Goal: Information Seeking & Learning: Compare options

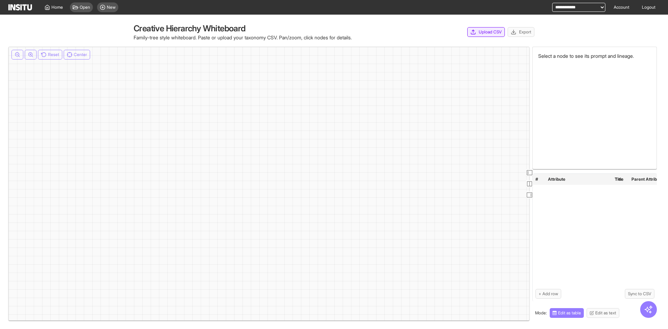
click at [472, 31] on icon "button" at bounding box center [473, 30] width 2 height 1
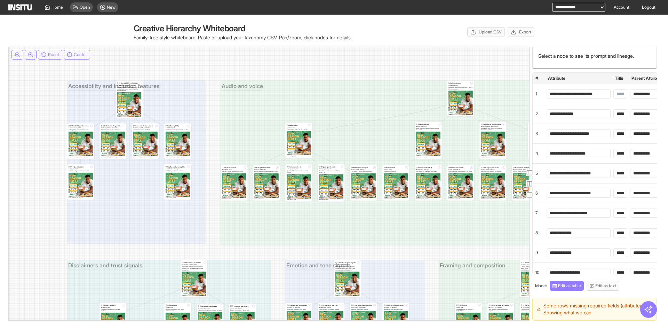
drag, startPoint x: 297, startPoint y: 131, endPoint x: 245, endPoint y: 129, distance: 51.6
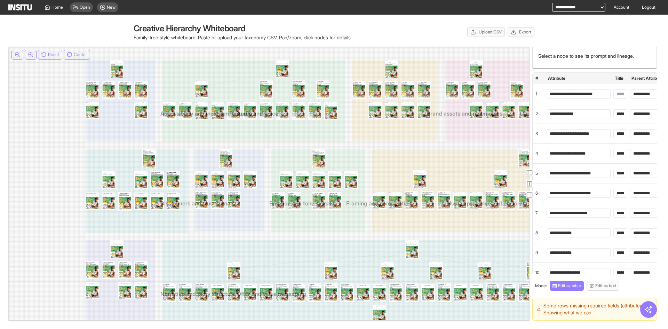
drag, startPoint x: 322, startPoint y: 195, endPoint x: 205, endPoint y: 108, distance: 146.0
click at [190, 94] on icon at bounding box center [610, 249] width 1048 height 378
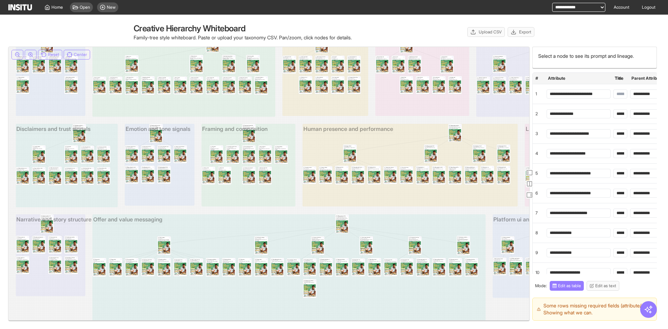
drag, startPoint x: 395, startPoint y: 159, endPoint x: 361, endPoint y: 179, distance: 39.8
click at [361, 179] on div "Eye contact with camera 3 Key: eye_contact_with_camera Subject looks directly a…" at bounding box center [358, 175] width 14 height 18
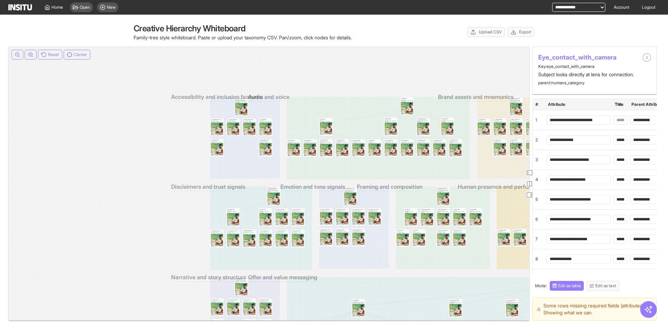
drag, startPoint x: 240, startPoint y: 127, endPoint x: 260, endPoint y: 142, distance: 25.3
click at [443, 188] on span "Framing and composition" at bounding box center [443, 187] width 8 height 1
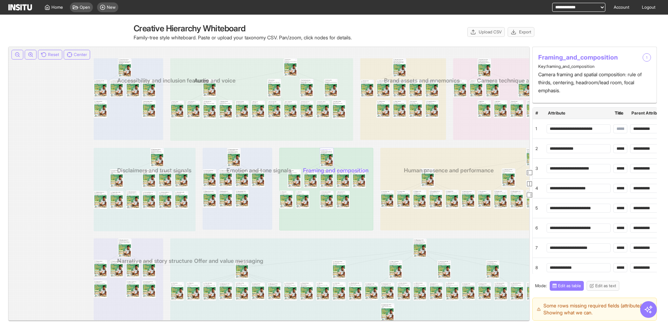
drag, startPoint x: 415, startPoint y: 131, endPoint x: 296, endPoint y: 92, distance: 125.3
click at [296, 92] on icon at bounding box center [618, 247] width 1048 height 378
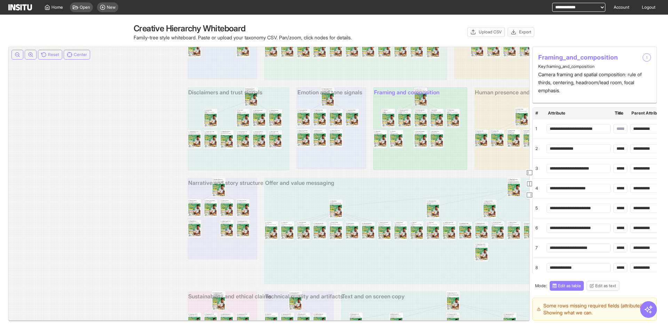
drag, startPoint x: 404, startPoint y: 122, endPoint x: 457, endPoint y: 115, distance: 53.4
click at [457, 115] on div "Subject staging 2 Key: subject_staging Single/multi-subject arrangement and spa…" at bounding box center [454, 118] width 14 height 18
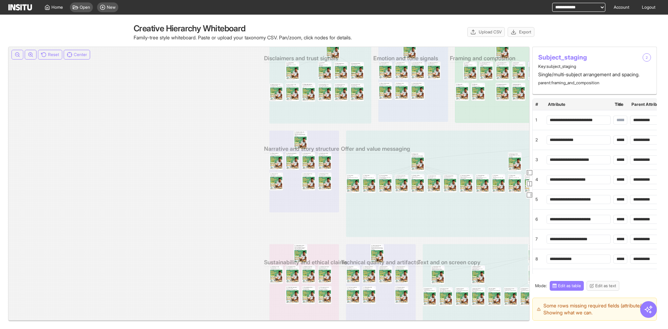
drag, startPoint x: 396, startPoint y: 154, endPoint x: 465, endPoint y: 95, distance: 91.2
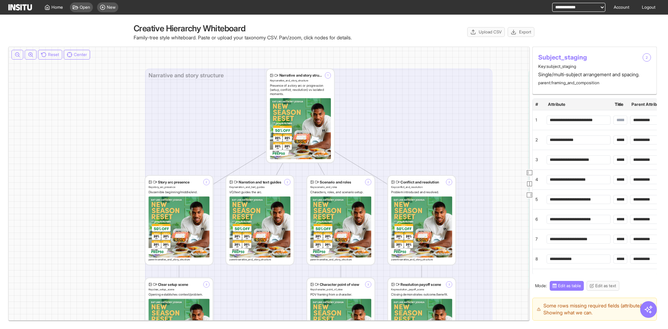
drag, startPoint x: 256, startPoint y: 107, endPoint x: 244, endPoint y: 140, distance: 35.0
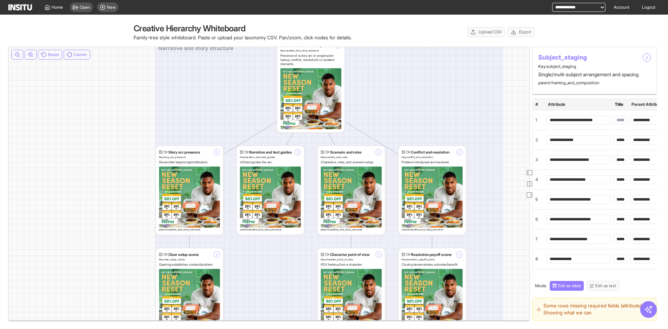
drag, startPoint x: 286, startPoint y: 133, endPoint x: 199, endPoint y: 156, distance: 89.7
click at [299, 96] on div "Narrative and story structure 1 Key: narrative_and_story_structure Presence of …" at bounding box center [311, 85] width 68 height 93
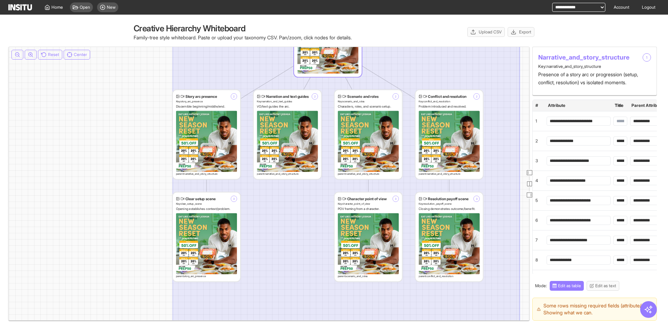
drag, startPoint x: 359, startPoint y: 182, endPoint x: 374, endPoint y: 133, distance: 51.2
click at [374, 133] on div "Scenario and roles 2 Key: scenario_and_roles Characters, roles, and scenario se…" at bounding box center [369, 134] width 68 height 89
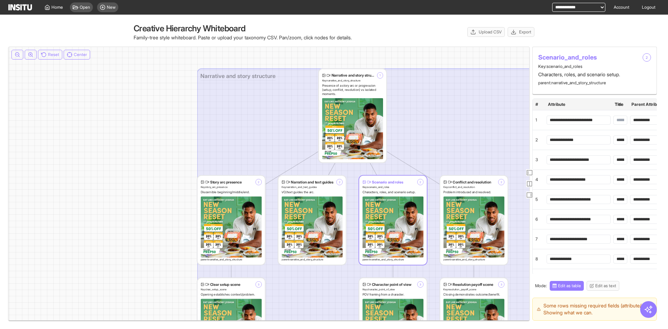
drag, startPoint x: 412, startPoint y: 73, endPoint x: 437, endPoint y: 159, distance: 89.1
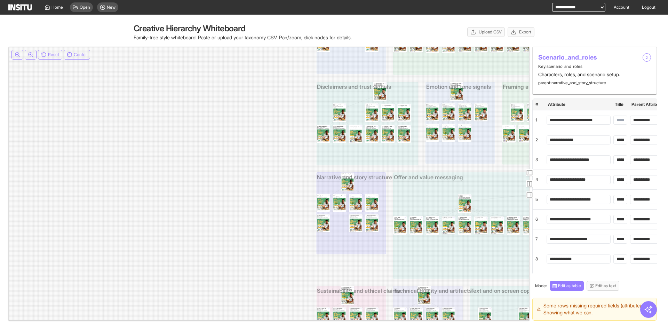
drag, startPoint x: 419, startPoint y: 158, endPoint x: 387, endPoint y: 170, distance: 34.1
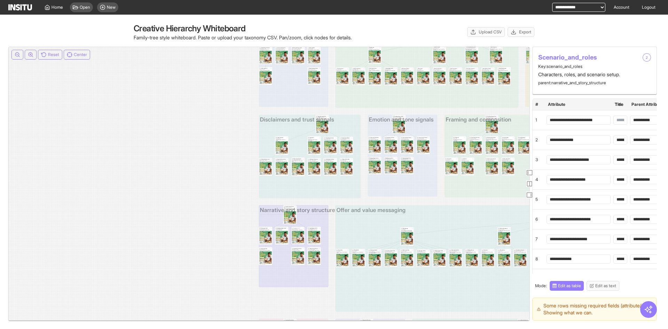
drag, startPoint x: 390, startPoint y: 167, endPoint x: 354, endPoint y: 194, distance: 44.0
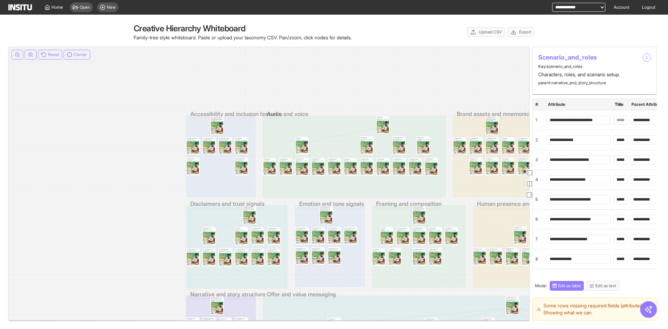
drag, startPoint x: 395, startPoint y: 112, endPoint x: 322, endPoint y: 202, distance: 116.1
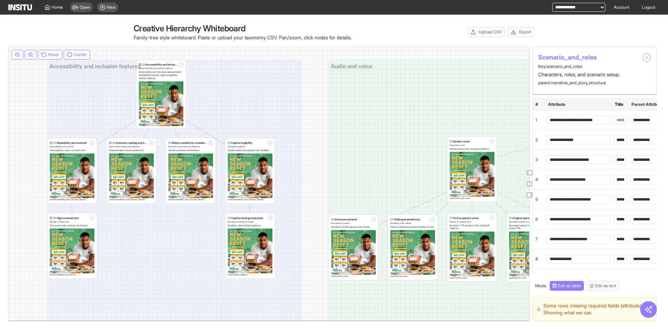
drag, startPoint x: 204, startPoint y: 133, endPoint x: 160, endPoint y: 146, distance: 45.6
click at [230, 238] on div "Caption background plate 3 Key: caption_background_plate Solid/blur plate behin…" at bounding box center [250, 245] width 49 height 65
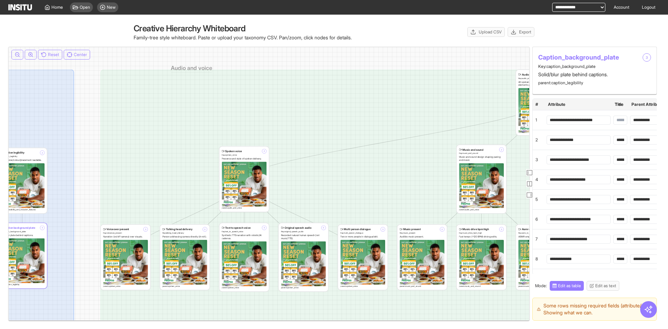
drag, startPoint x: 406, startPoint y: 122, endPoint x: 468, endPoint y: 138, distance: 63.4
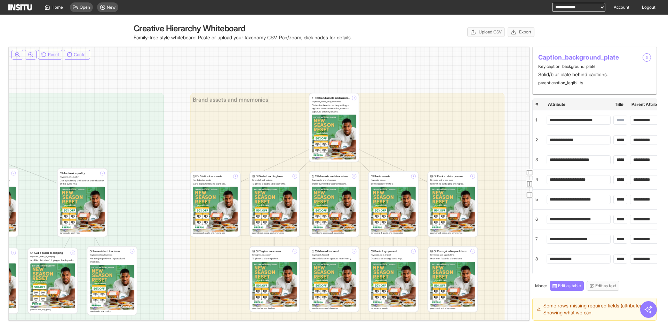
drag, startPoint x: 261, startPoint y: 133, endPoint x: 0, endPoint y: 141, distance: 261.6
click at [0, 141] on div "Creative Hierarchy Whiteboard Family-tree style whiteboard. Paste or upload you…" at bounding box center [334, 172] width 668 height 314
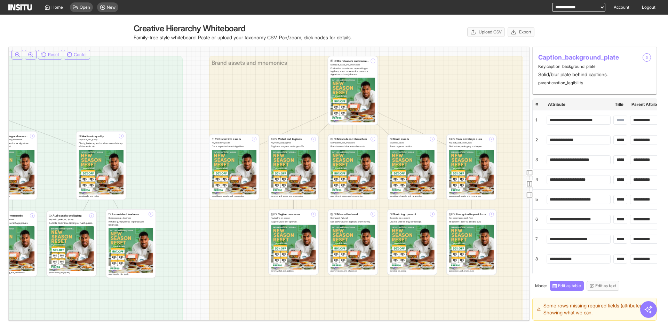
drag, startPoint x: 300, startPoint y: 208, endPoint x: 319, endPoint y: 161, distance: 50.3
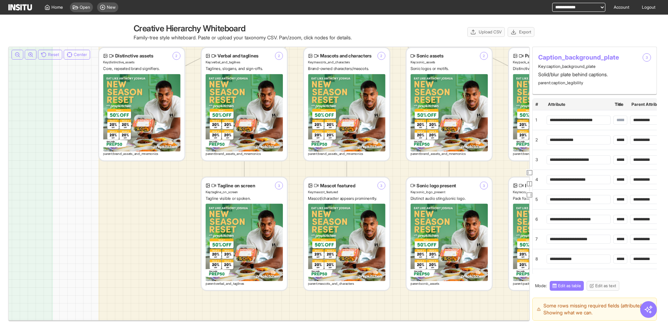
drag, startPoint x: 329, startPoint y: 191, endPoint x: 340, endPoint y: 160, distance: 32.8
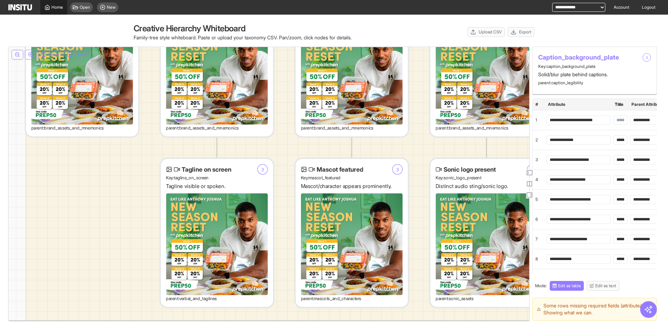
click at [62, 6] on span "Home" at bounding box center [57, 8] width 11 height 6
click at [49, 6] on icon at bounding box center [48, 8] width 6 height 6
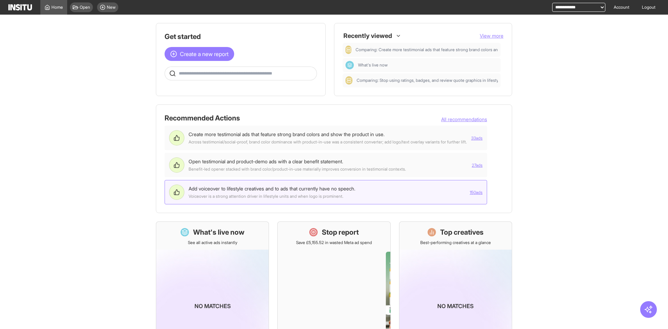
click at [371, 186] on li "Add voiceover to lifestyle creatives and to ads that currently have no speech. …" at bounding box center [326, 192] width 323 height 24
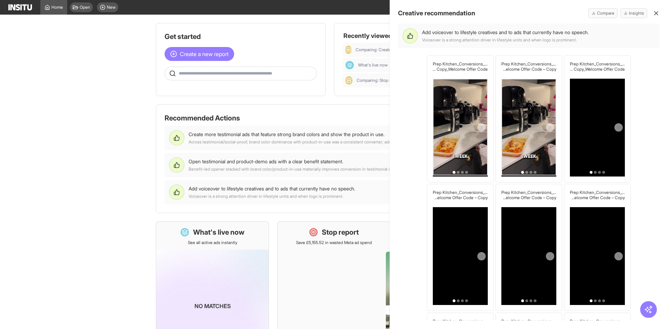
click at [309, 116] on div at bounding box center [334, 164] width 668 height 329
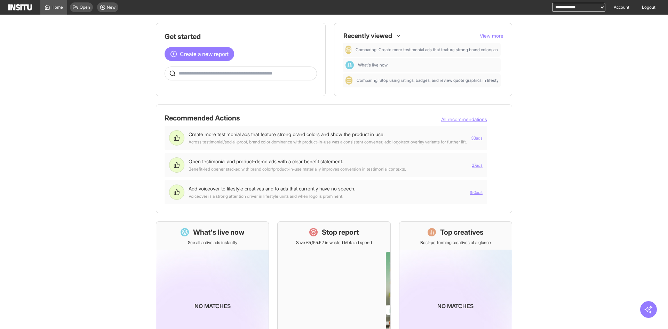
click at [487, 118] on button "All recommendations" at bounding box center [464, 119] width 46 height 7
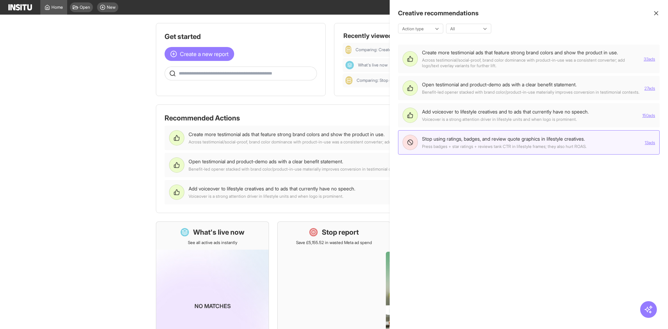
click at [500, 138] on li "Stop using ratings, badges, and review quote graphics in lifestyle creatives. P…" at bounding box center [529, 142] width 262 height 24
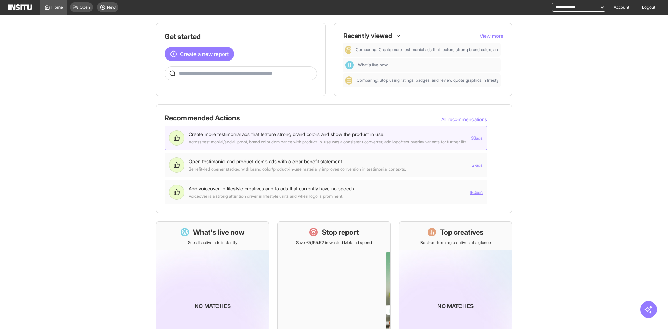
click at [359, 137] on div "Create more testimonial ads that feature strong brand colors and show the produ…" at bounding box center [287, 134] width 196 height 7
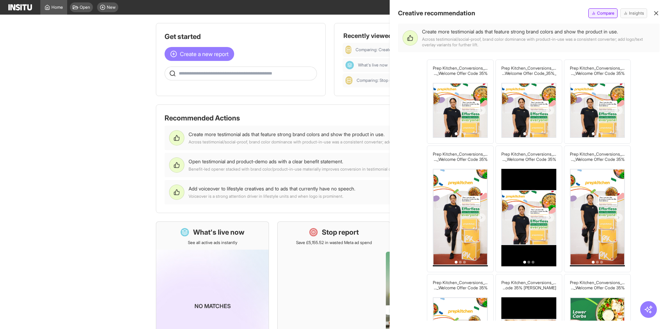
click at [597, 14] on span "Compare" at bounding box center [605, 13] width 17 height 6
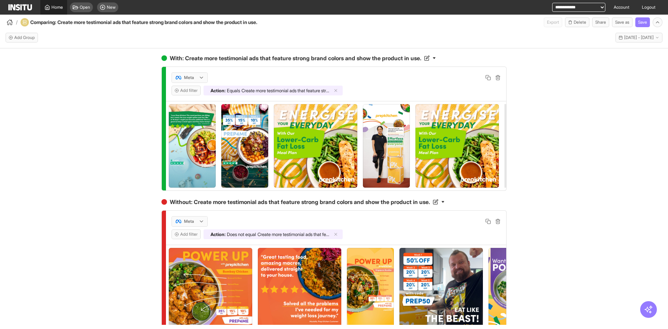
click at [54, 6] on span "Home" at bounding box center [57, 8] width 11 height 6
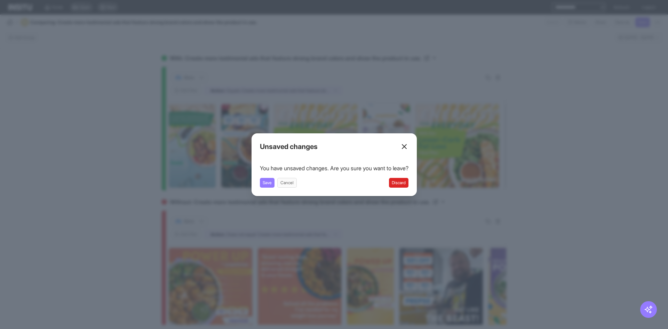
click at [406, 184] on button "Discard" at bounding box center [398, 183] width 19 height 10
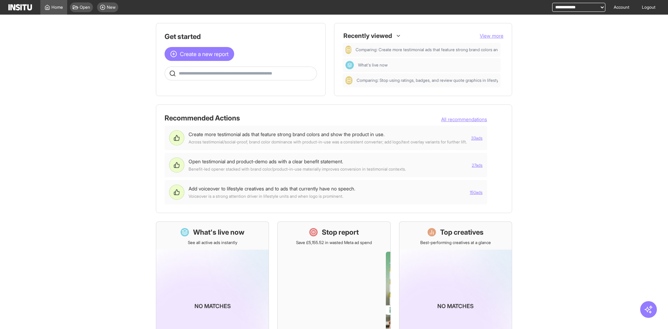
click at [475, 120] on button "All recommendations" at bounding box center [464, 119] width 46 height 7
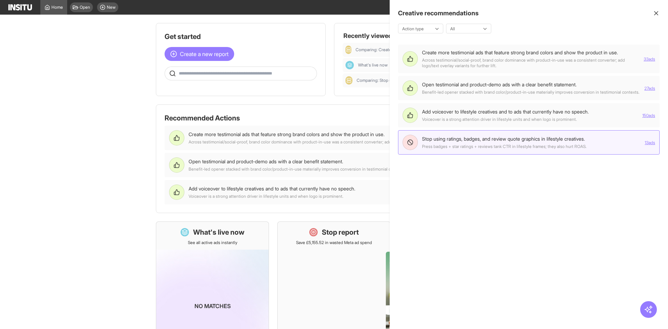
click at [467, 138] on li "Stop using ratings, badges, and review quote graphics in lifestyle creatives. P…" at bounding box center [529, 142] width 262 height 24
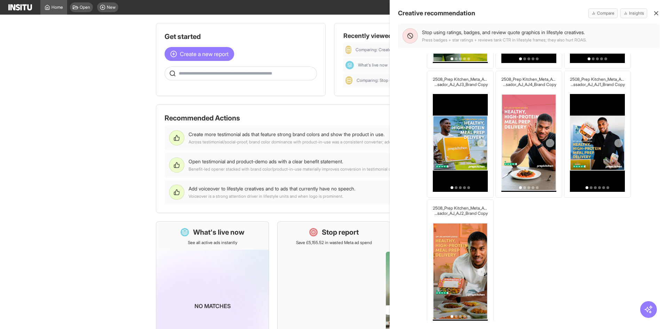
scroll to position [336, 0]
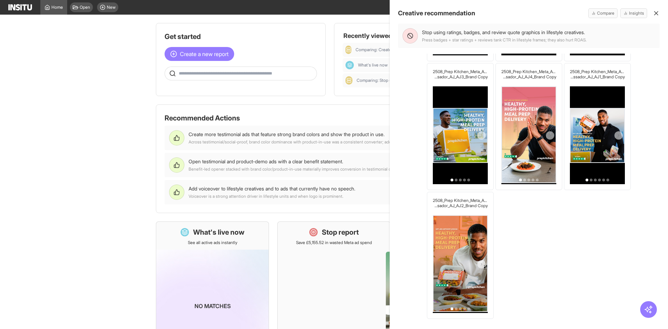
click at [123, 180] on div at bounding box center [334, 164] width 668 height 329
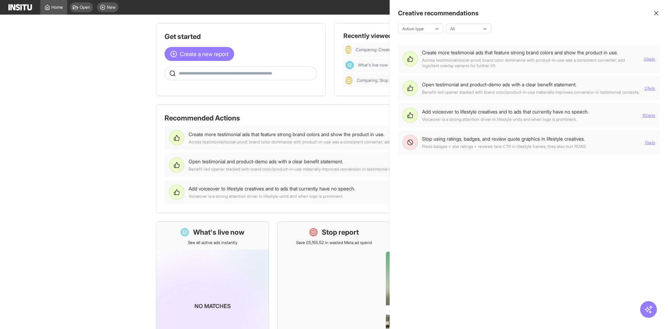
click at [259, 165] on div at bounding box center [334, 164] width 668 height 329
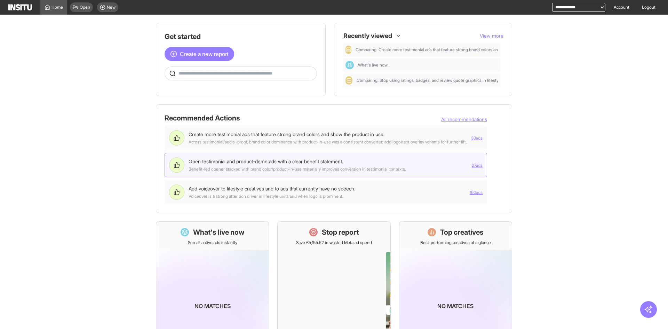
click at [349, 171] on div "Benefit-led opener stacked with brand color/product-in-use materially improves …" at bounding box center [298, 169] width 218 height 6
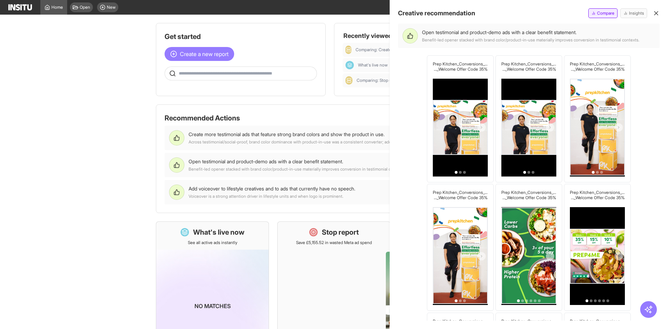
click at [610, 15] on span "Compare" at bounding box center [605, 13] width 17 height 6
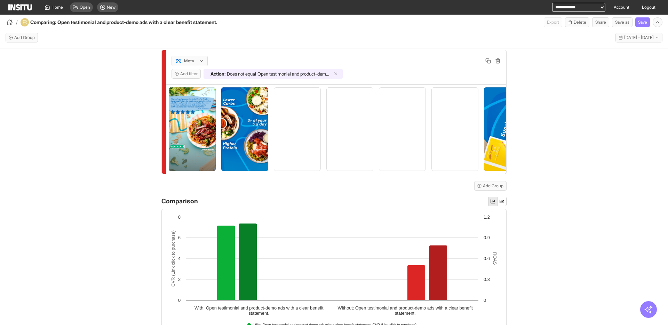
scroll to position [244, 0]
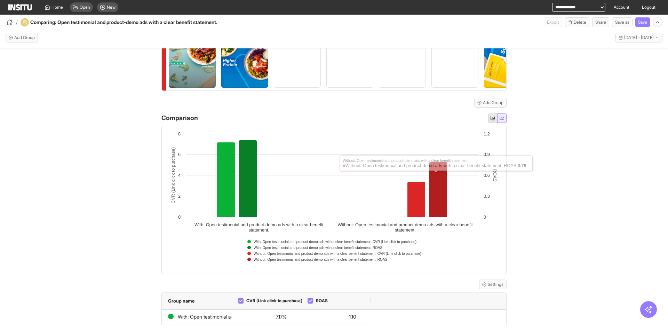
click at [501, 120] on icon "button" at bounding box center [502, 117] width 5 height 3
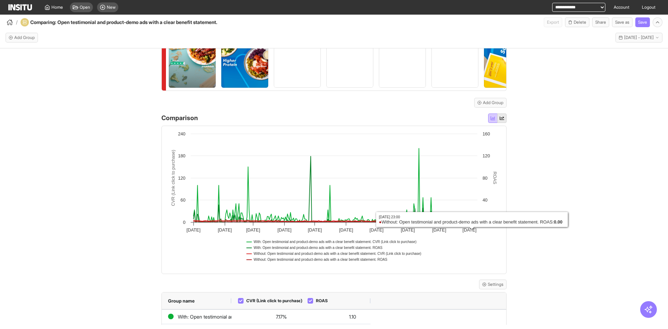
click at [491, 120] on icon "button" at bounding box center [493, 118] width 5 height 5
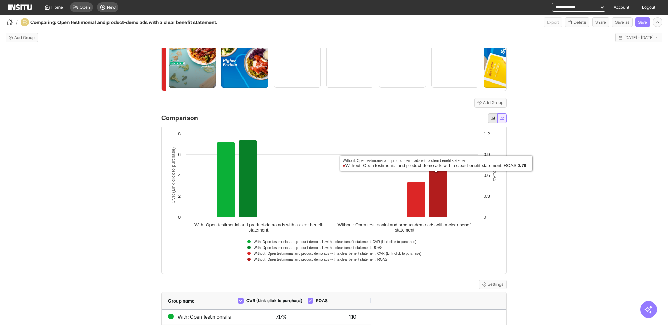
click at [500, 120] on icon "button" at bounding box center [502, 118] width 5 height 5
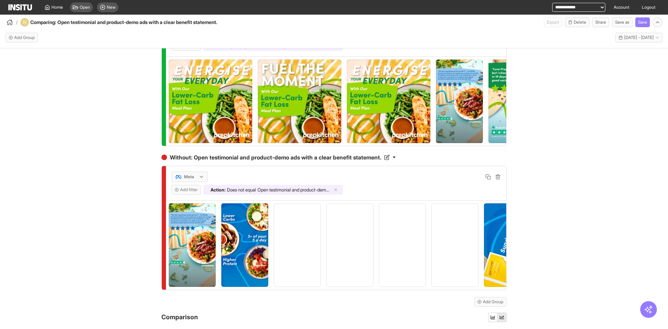
scroll to position [0, 0]
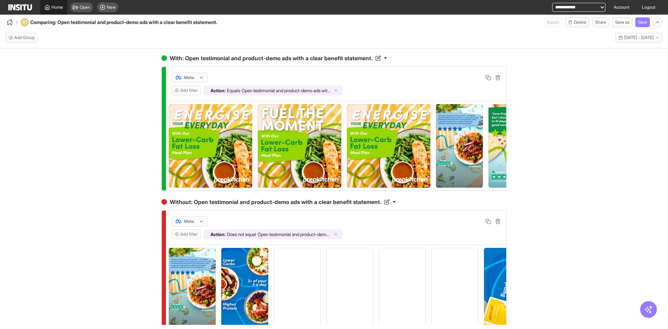
click at [58, 10] on link "Home" at bounding box center [53, 7] width 27 height 15
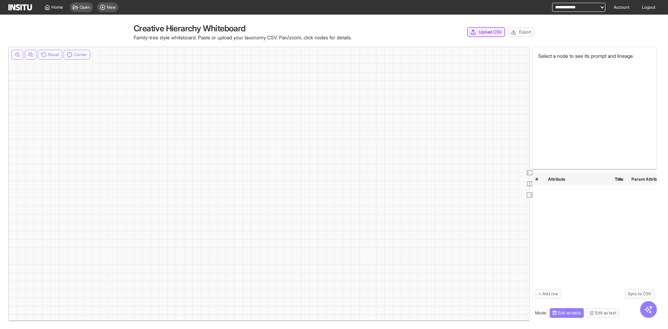
click at [502, 32] on button "Upload CSV" at bounding box center [487, 32] width 38 height 10
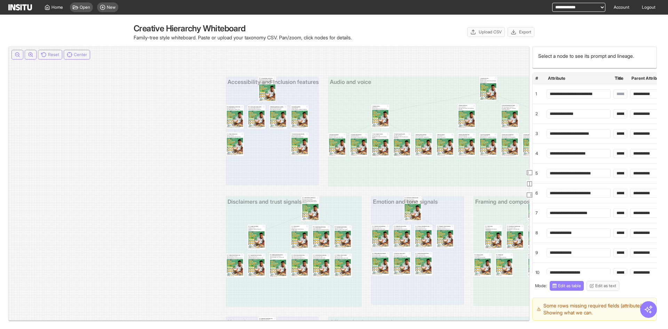
drag, startPoint x: 475, startPoint y: 159, endPoint x: 342, endPoint y: 119, distance: 138.2
